Goal: Register for event/course: Sign up to attend an event or enroll in a course

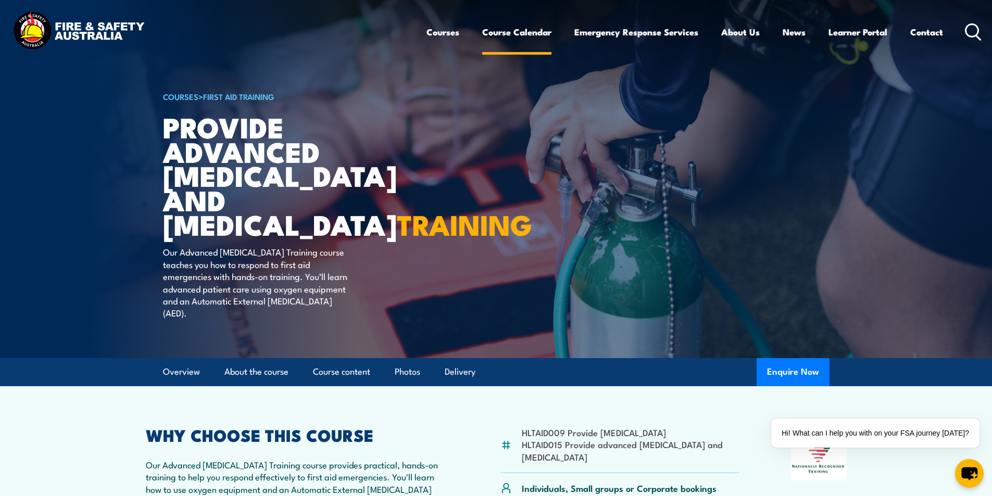
click at [520, 35] on link "Course Calendar" at bounding box center [516, 32] width 69 height 28
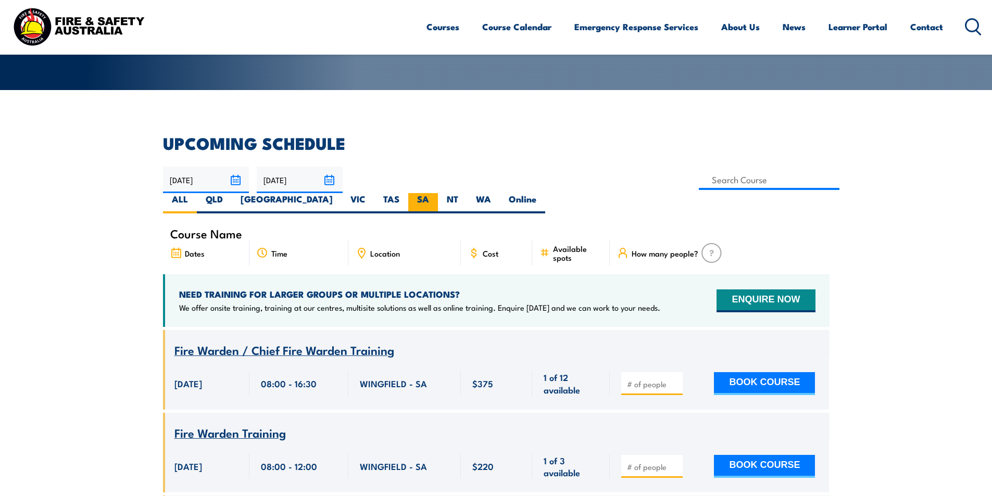
click at [438, 193] on label "SA" at bounding box center [423, 203] width 30 height 20
click at [436, 193] on input "SA" at bounding box center [432, 196] width 7 height 7
radio input "true"
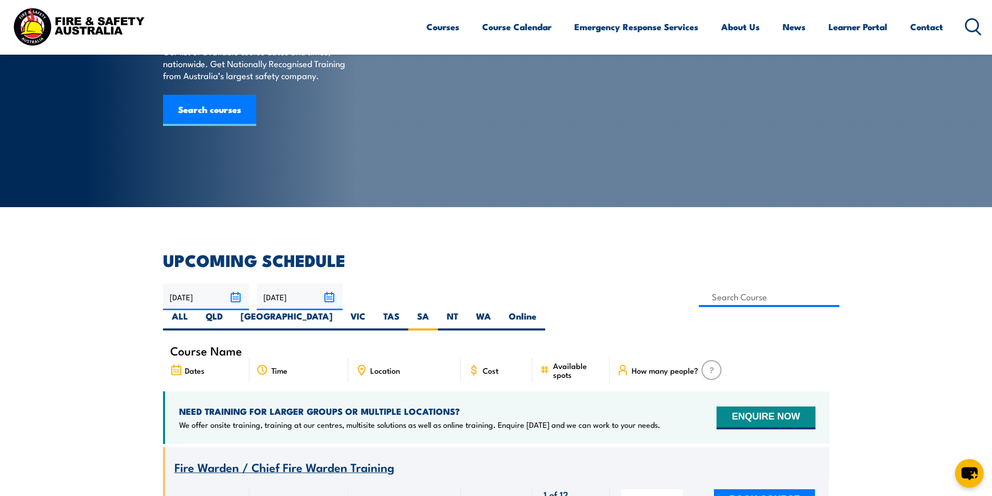
scroll to position [260, 0]
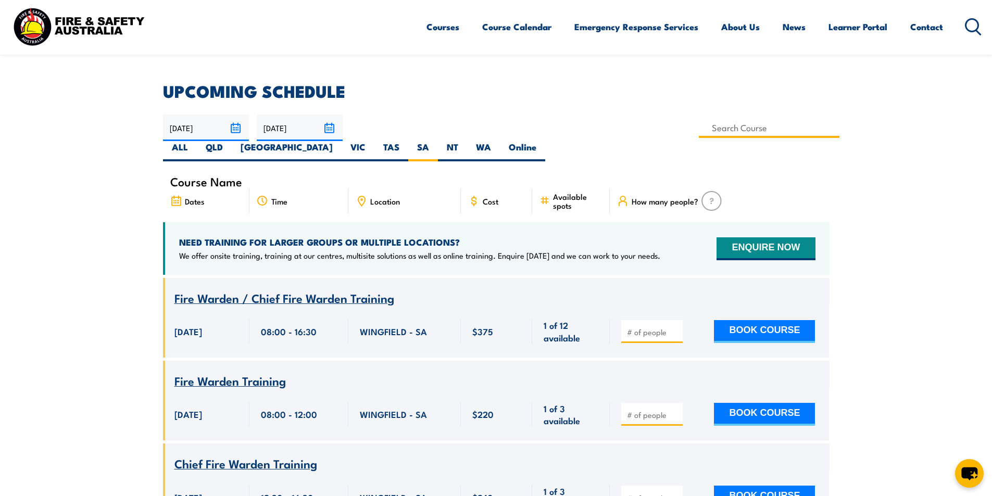
click at [699, 133] on input at bounding box center [769, 128] width 141 height 20
type input "Provide Advanced [MEDICAL_DATA] and [MEDICAL_DATA] Training"
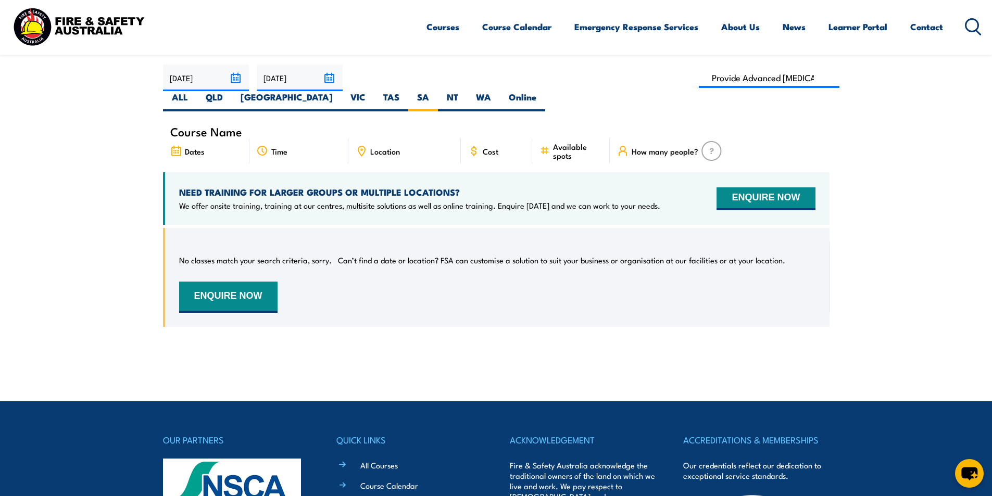
scroll to position [292, 0]
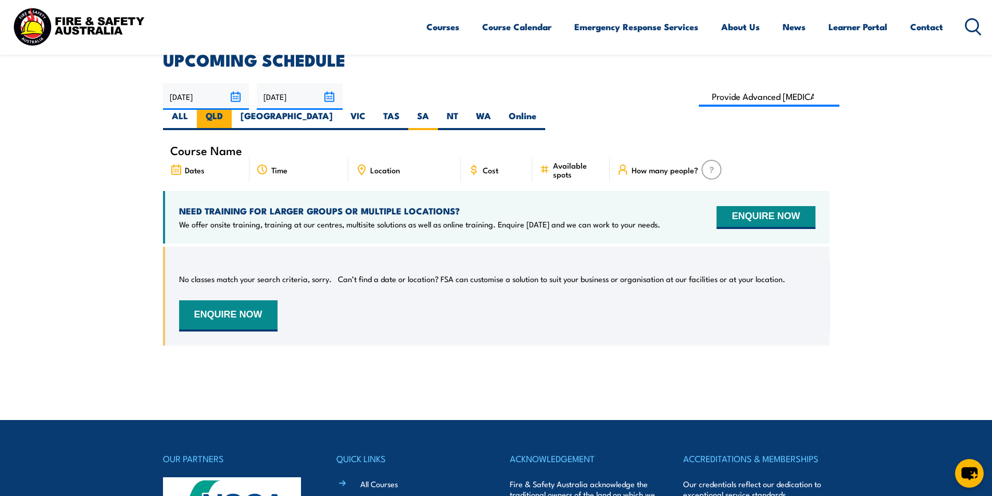
click at [232, 110] on label "QLD" at bounding box center [214, 120] width 35 height 20
click at [230, 110] on input "QLD" at bounding box center [226, 113] width 7 height 7
radio input "true"
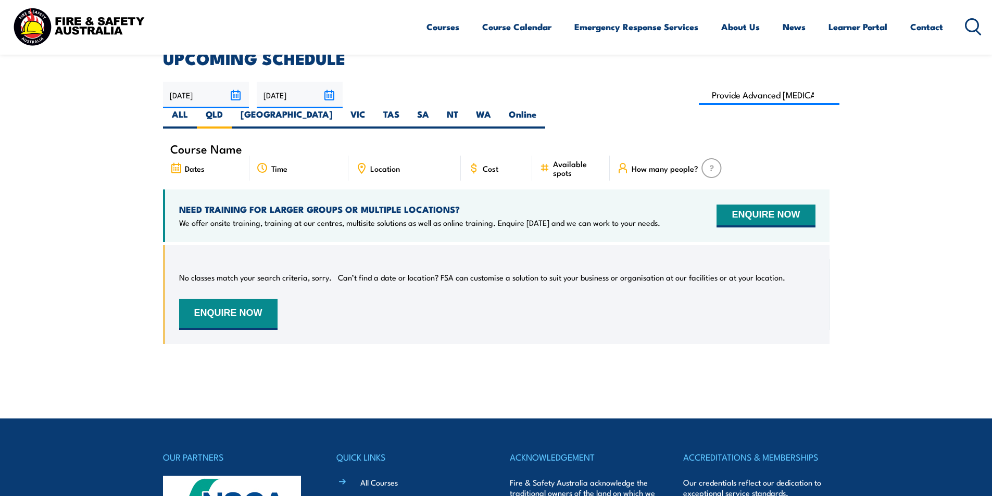
scroll to position [292, 0]
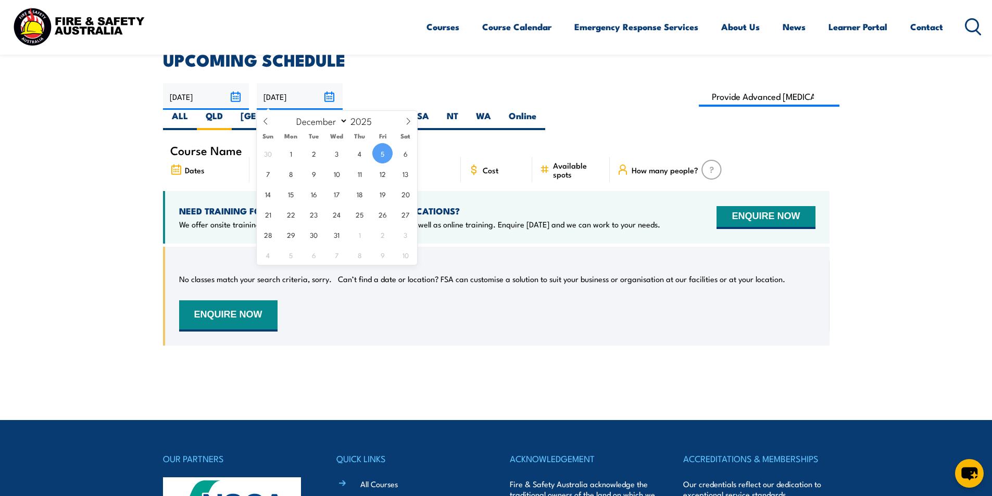
click at [332, 97] on input "[DATE]" at bounding box center [300, 96] width 86 height 27
click at [345, 229] on span "31" at bounding box center [336, 234] width 20 height 20
type input "[DATE]"
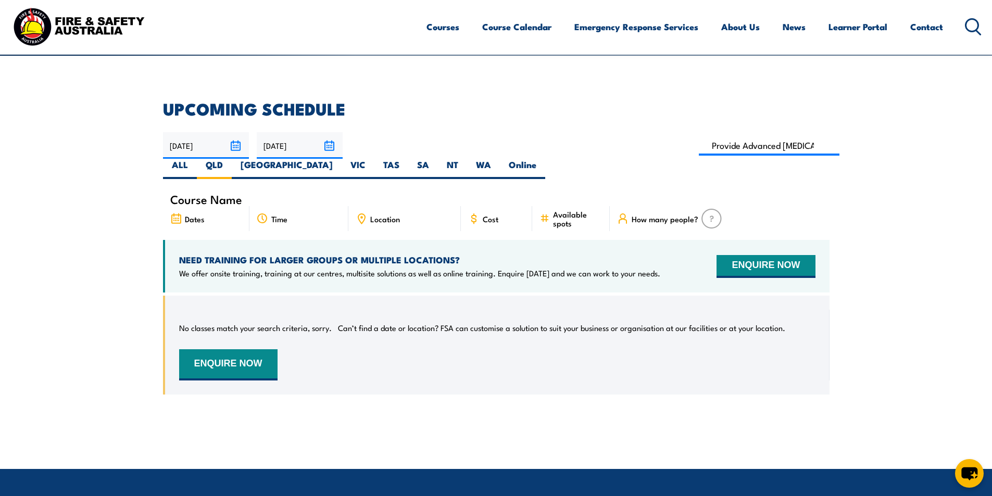
scroll to position [239, 0]
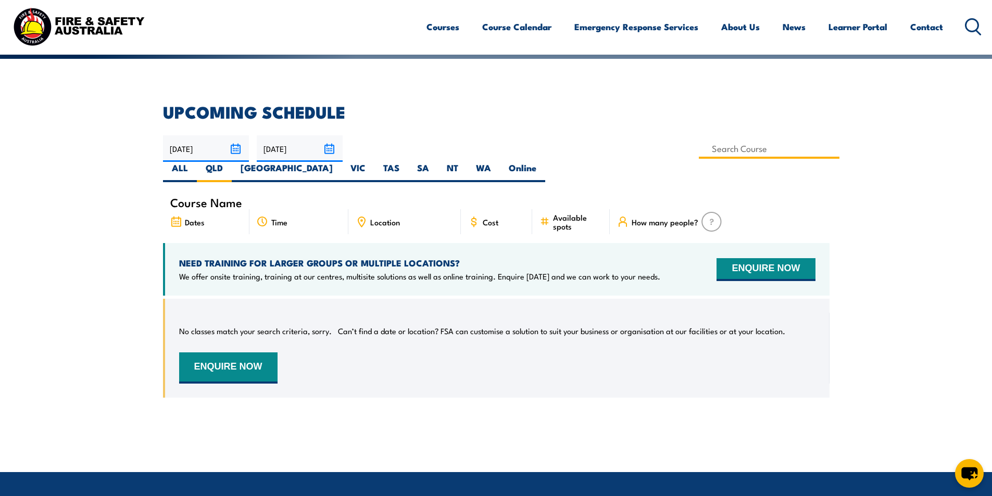
click at [699, 150] on input at bounding box center [769, 148] width 141 height 20
type input "Provide Advanced [MEDICAL_DATA] and [MEDICAL_DATA] Training"
